Goal: Check status: Check status

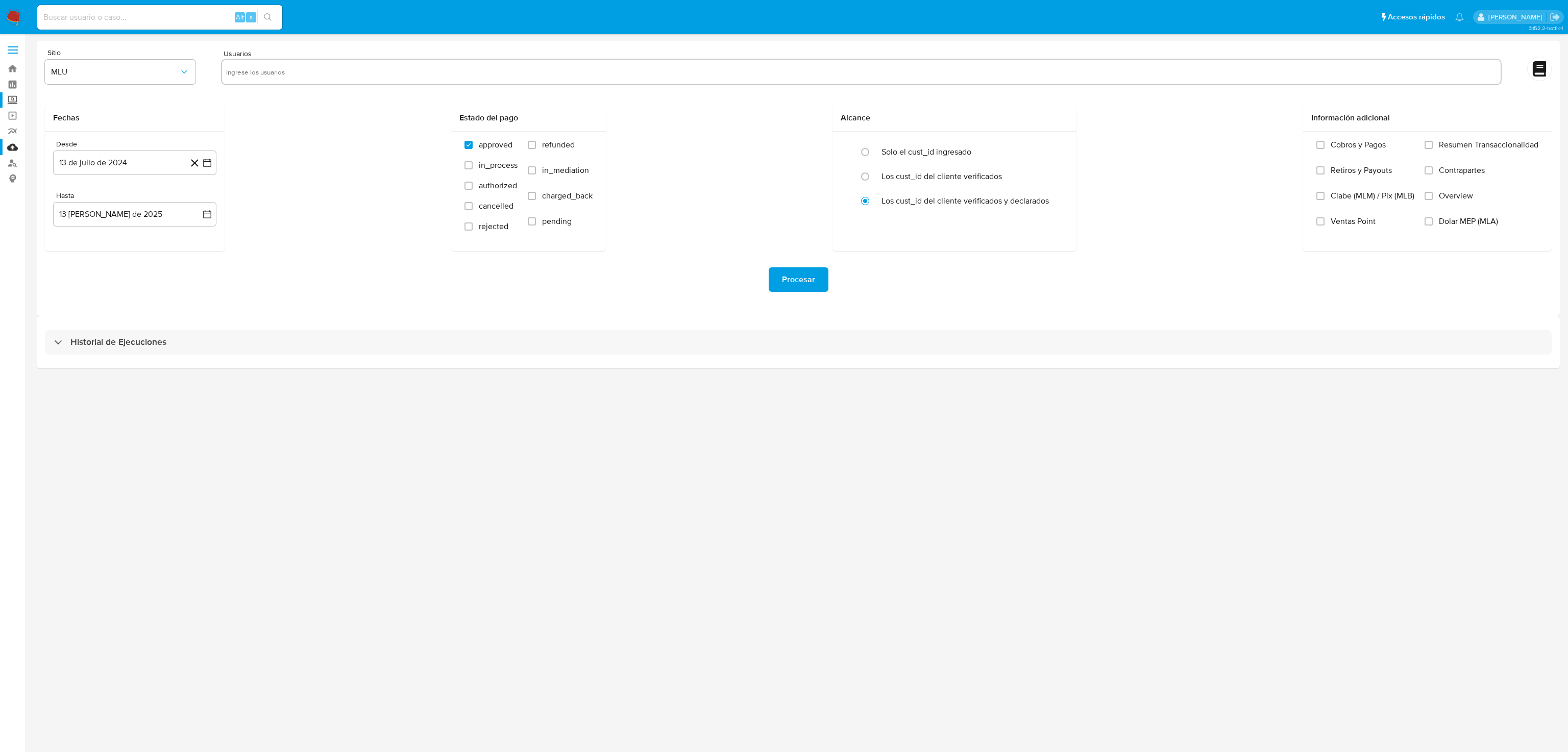
click at [7, 98] on label "Screening" at bounding box center [60, 100] width 122 height 15
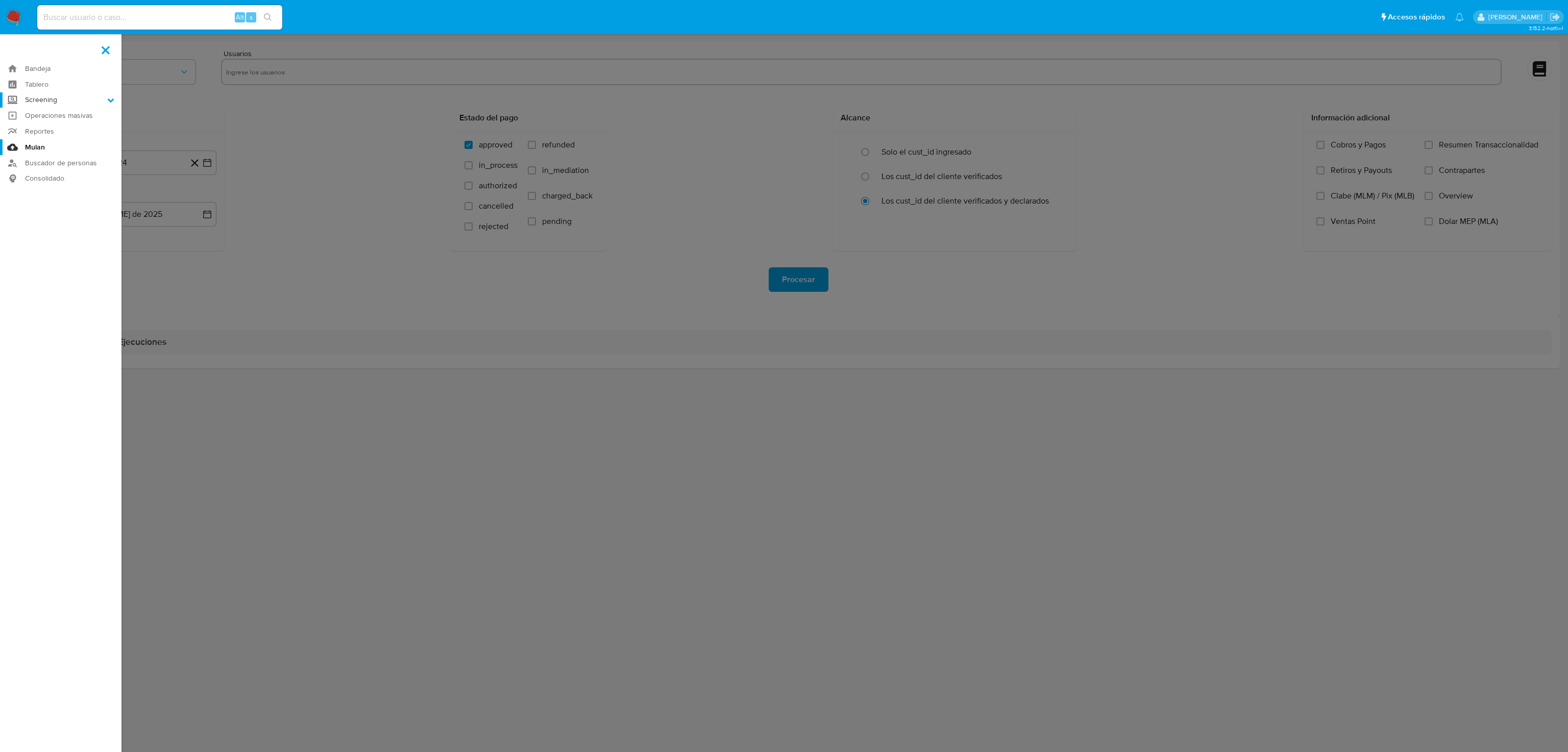
click at [0, 0] on input "Screening" at bounding box center [0, 0] width 0 height 0
click at [44, 140] on link "Herramientas" at bounding box center [60, 139] width 122 height 12
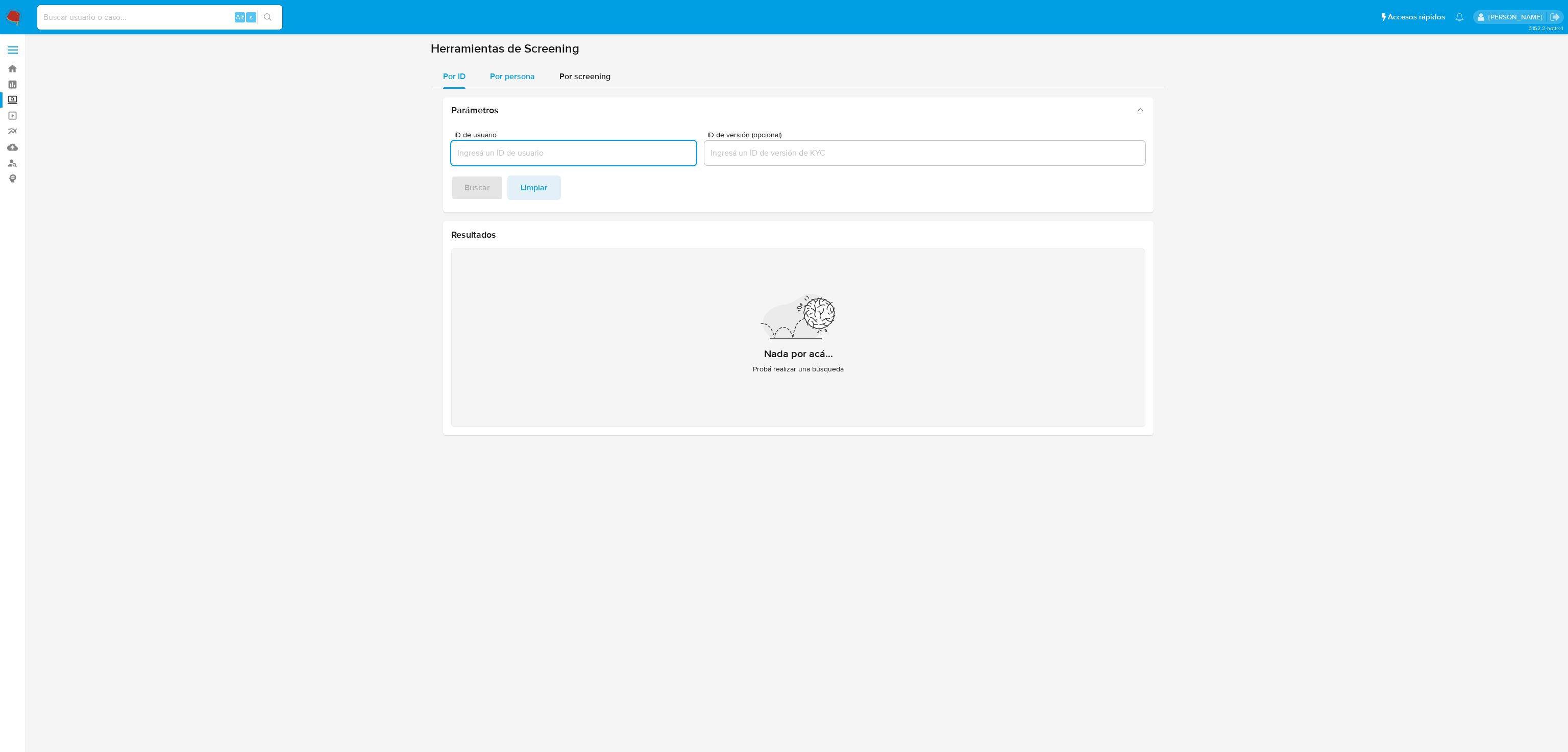
click at [522, 70] on span "Por persona" at bounding box center [512, 76] width 45 height 12
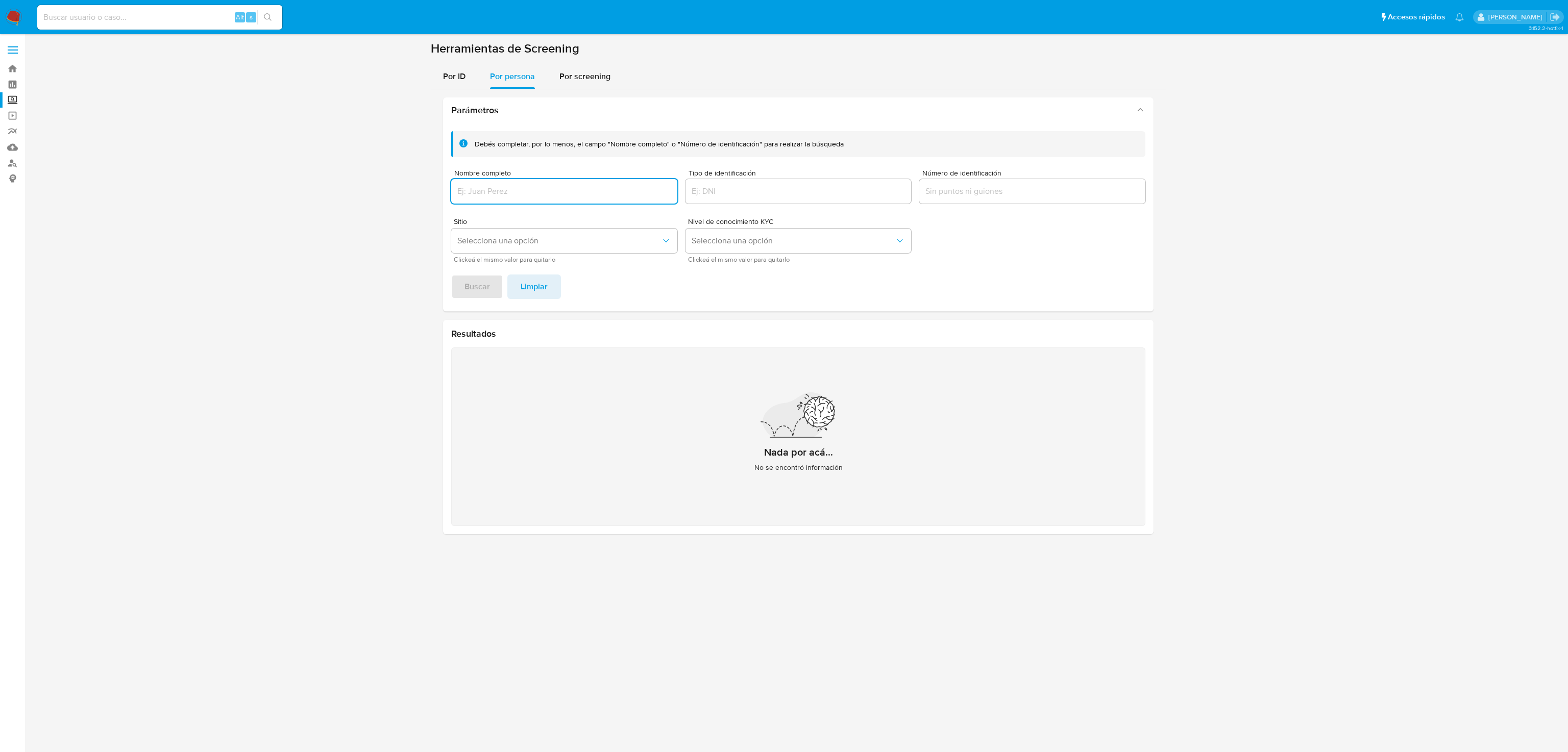
click at [500, 185] on input "Nombre completo" at bounding box center [564, 192] width 226 height 13
type input "KOYWE"
click at [460, 291] on button "Buscar" at bounding box center [477, 287] width 52 height 25
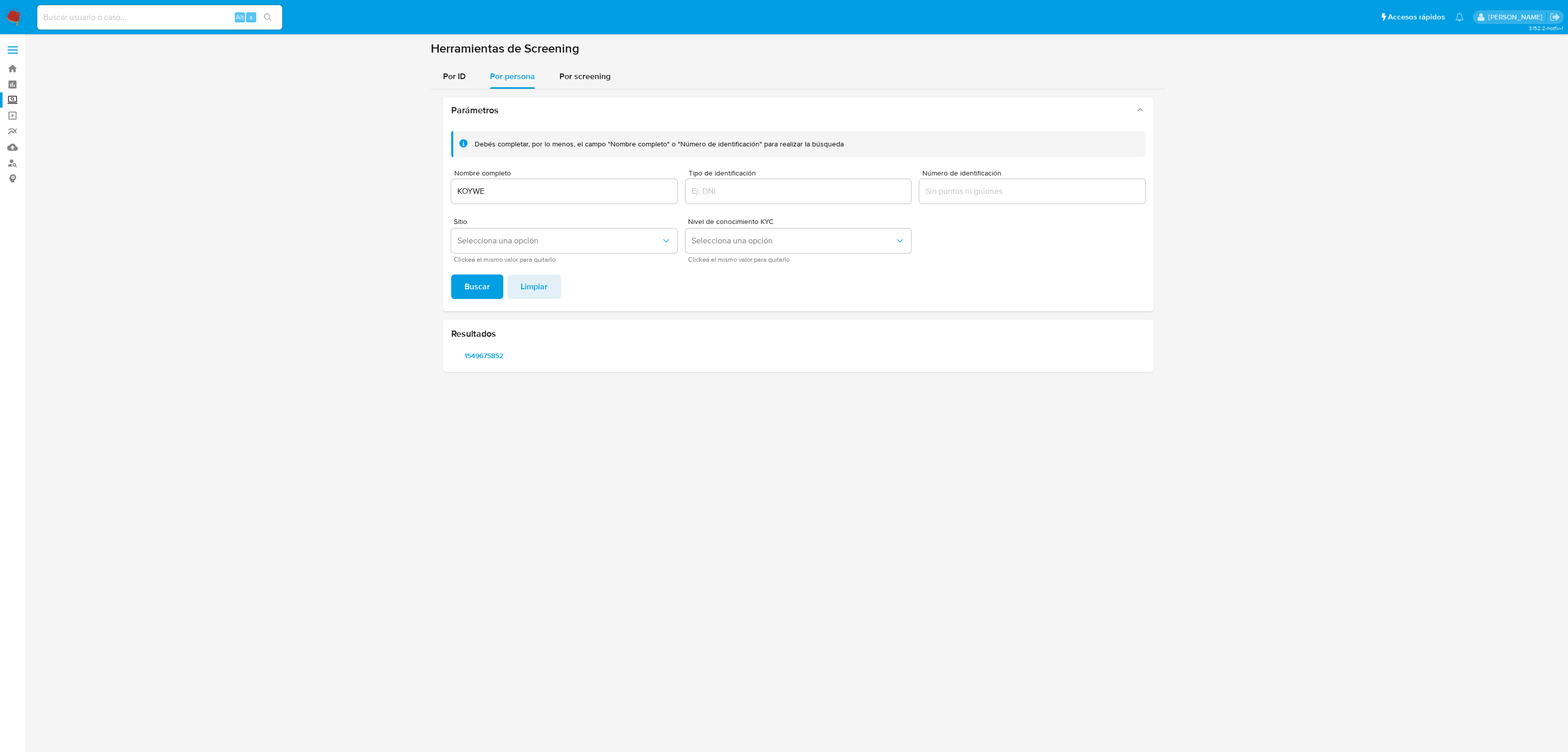
click at [352, 160] on section at bounding box center [798, 211] width 1523 height 340
click at [486, 355] on span "1549675852" at bounding box center [484, 355] width 52 height 14
click at [487, 355] on span "1549675852" at bounding box center [484, 355] width 52 height 14
click at [494, 355] on span "1549675852" at bounding box center [484, 355] width 52 height 14
click at [240, 333] on section at bounding box center [798, 211] width 1523 height 340
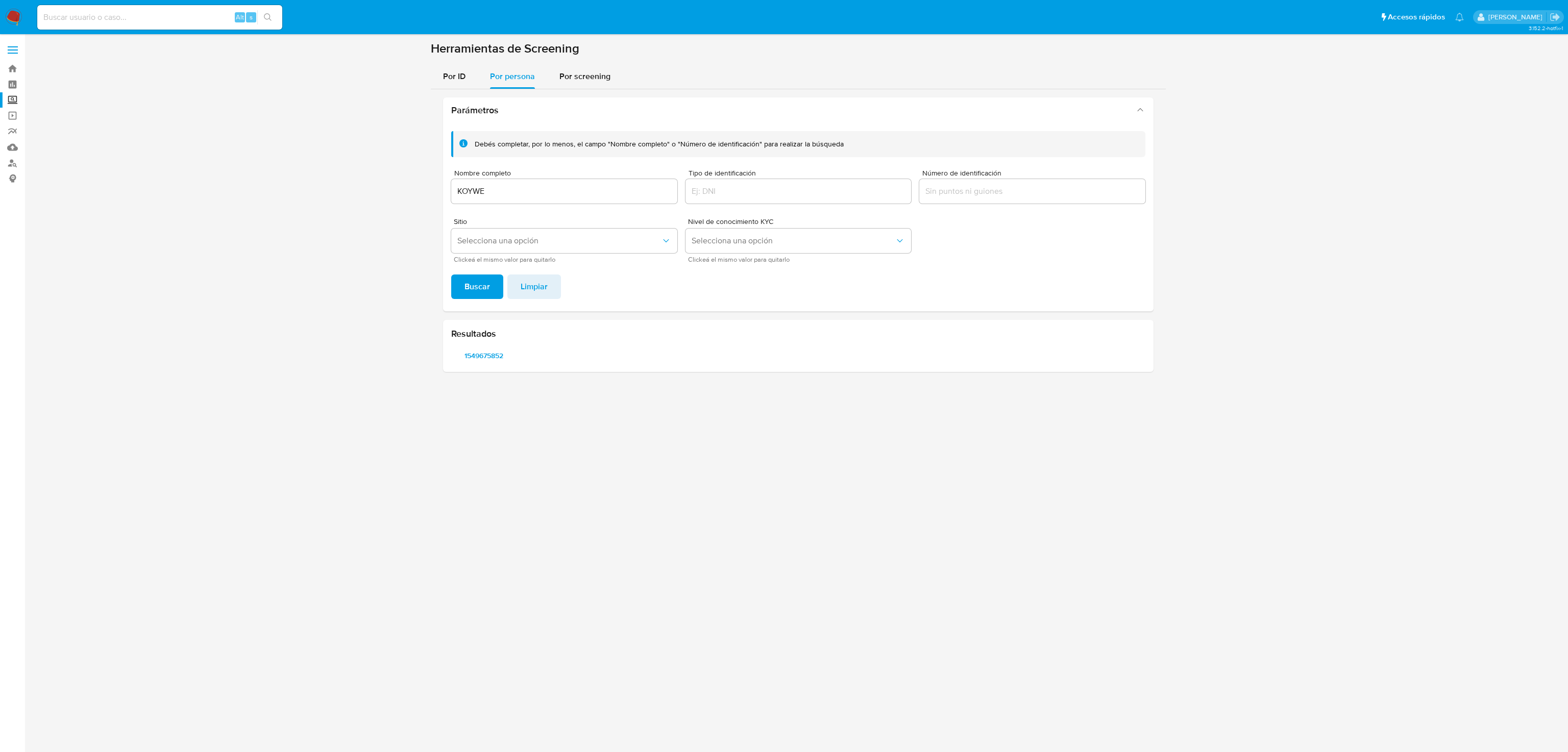
drag, startPoint x: 507, startPoint y: 356, endPoint x: 463, endPoint y: 357, distance: 44.0
click at [463, 357] on span "1549675852" at bounding box center [484, 355] width 52 height 14
drag, startPoint x: 474, startPoint y: 352, endPoint x: 366, endPoint y: 384, distance: 112.6
click at [366, 384] on div "3.152.2-hotfix-1" at bounding box center [798, 393] width 1523 height 705
drag, startPoint x: 448, startPoint y: 355, endPoint x: 448, endPoint y: 333, distance: 22.0
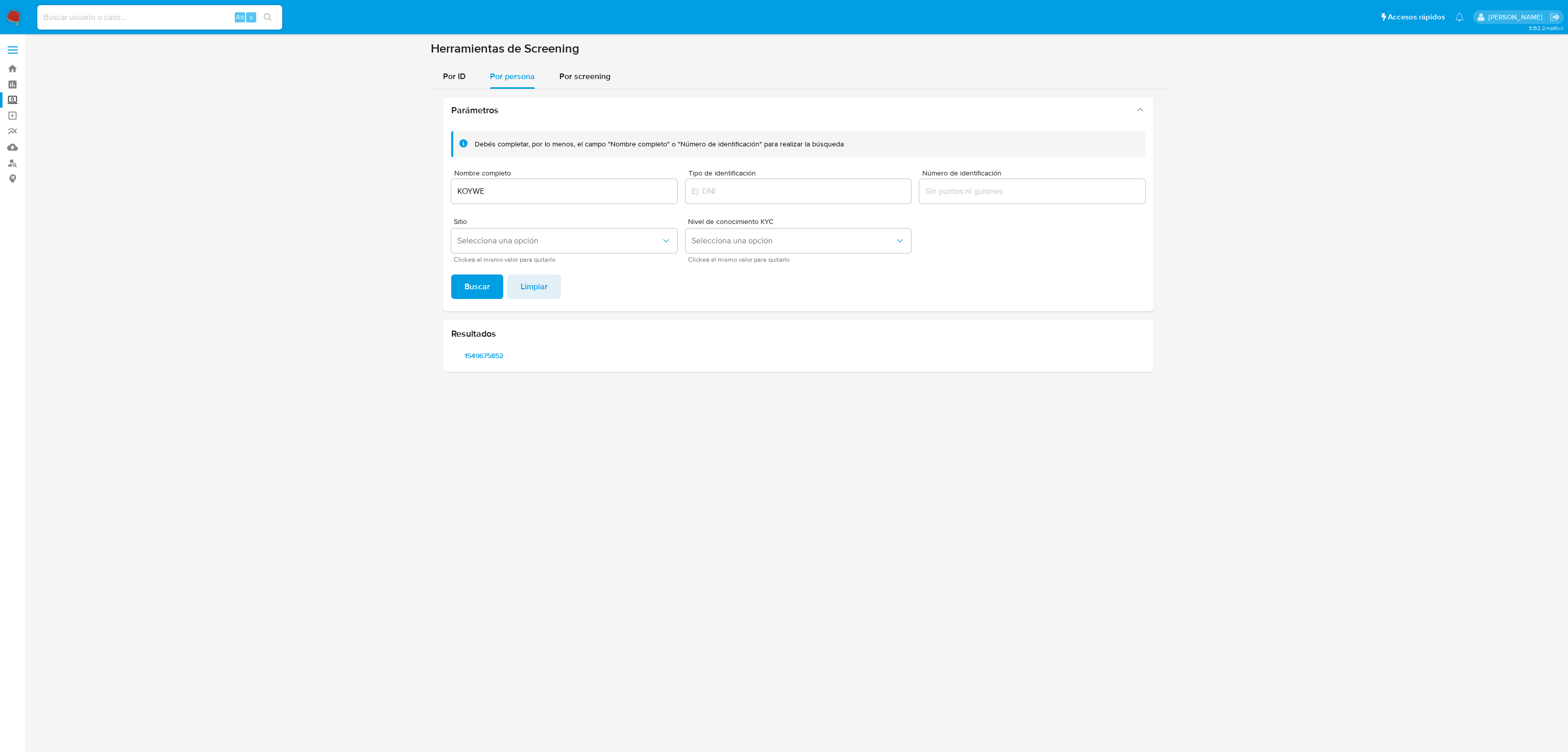
click at [448, 336] on div "Resultados 1549675852" at bounding box center [798, 346] width 711 height 52
click at [488, 331] on h2 "Resultados" at bounding box center [798, 334] width 694 height 12
drag, startPoint x: 456, startPoint y: 332, endPoint x: 516, endPoint y: 354, distance: 63.9
click at [516, 354] on div "Resultados 1549675852" at bounding box center [798, 346] width 711 height 52
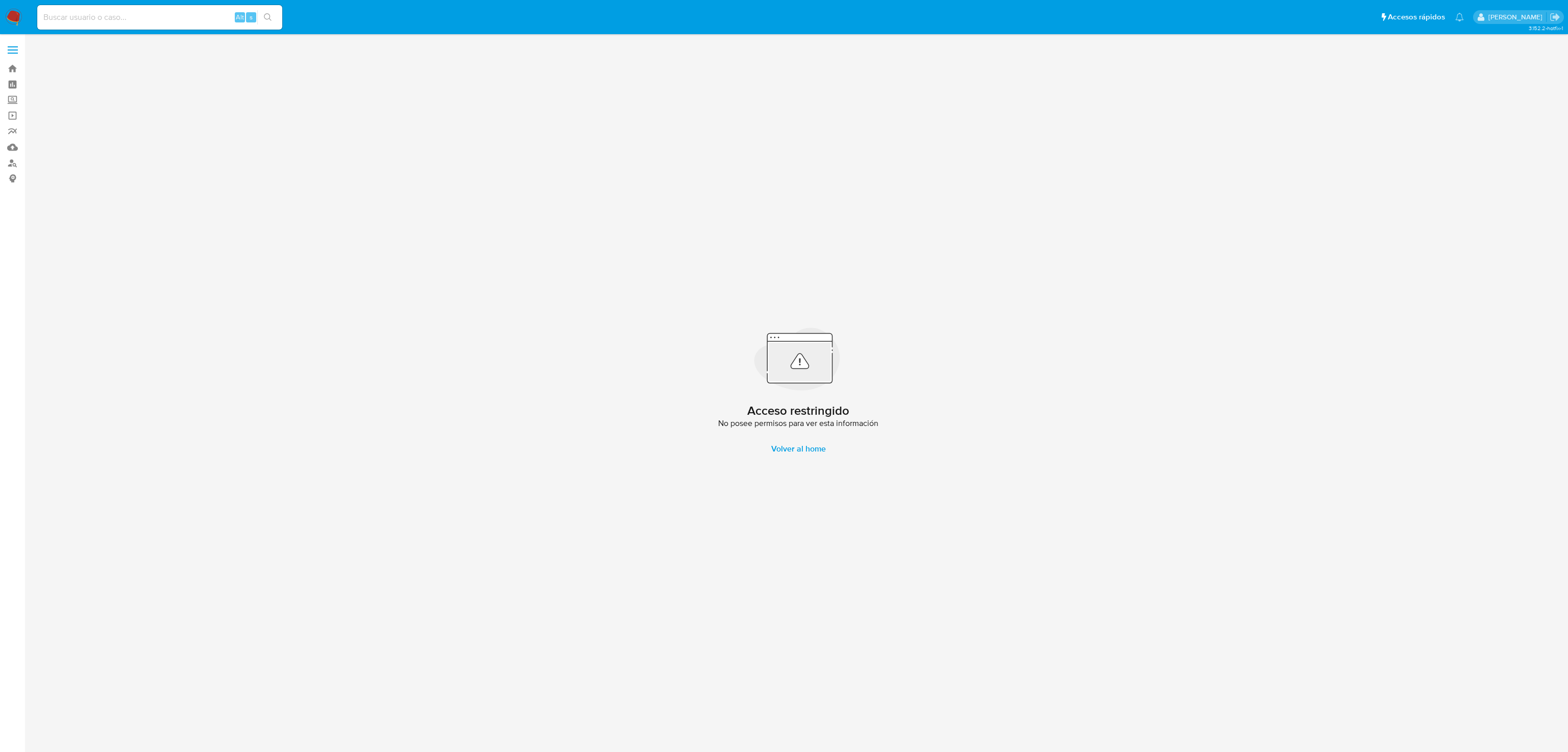
drag, startPoint x: 404, startPoint y: 339, endPoint x: 414, endPoint y: 338, distance: 10.0
click at [404, 339] on div "Acceso restringido No posee permisos para ver esta información Volver al home" at bounding box center [798, 393] width 1523 height 705
